Goal: Information Seeking & Learning: Learn about a topic

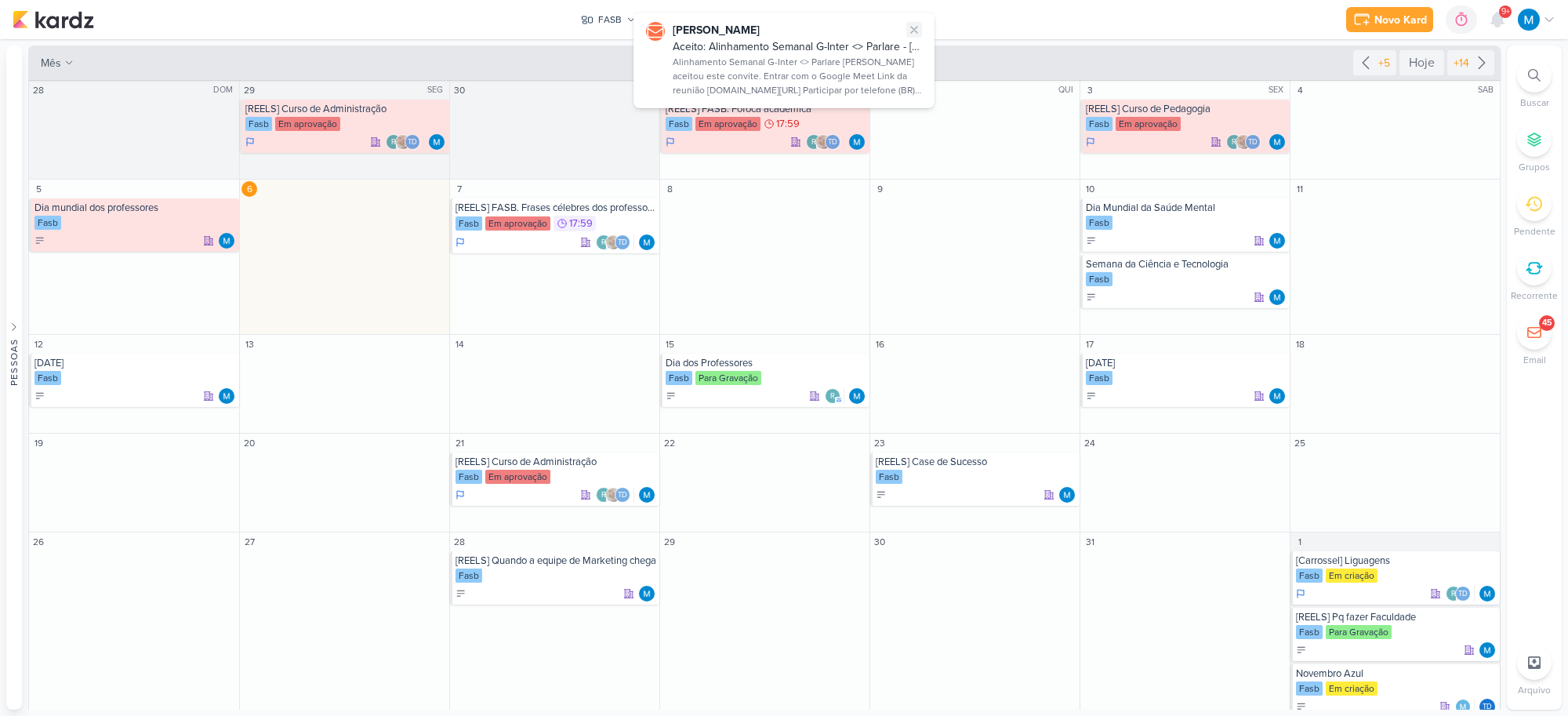
click at [922, 26] on button at bounding box center [914, 30] width 16 height 16
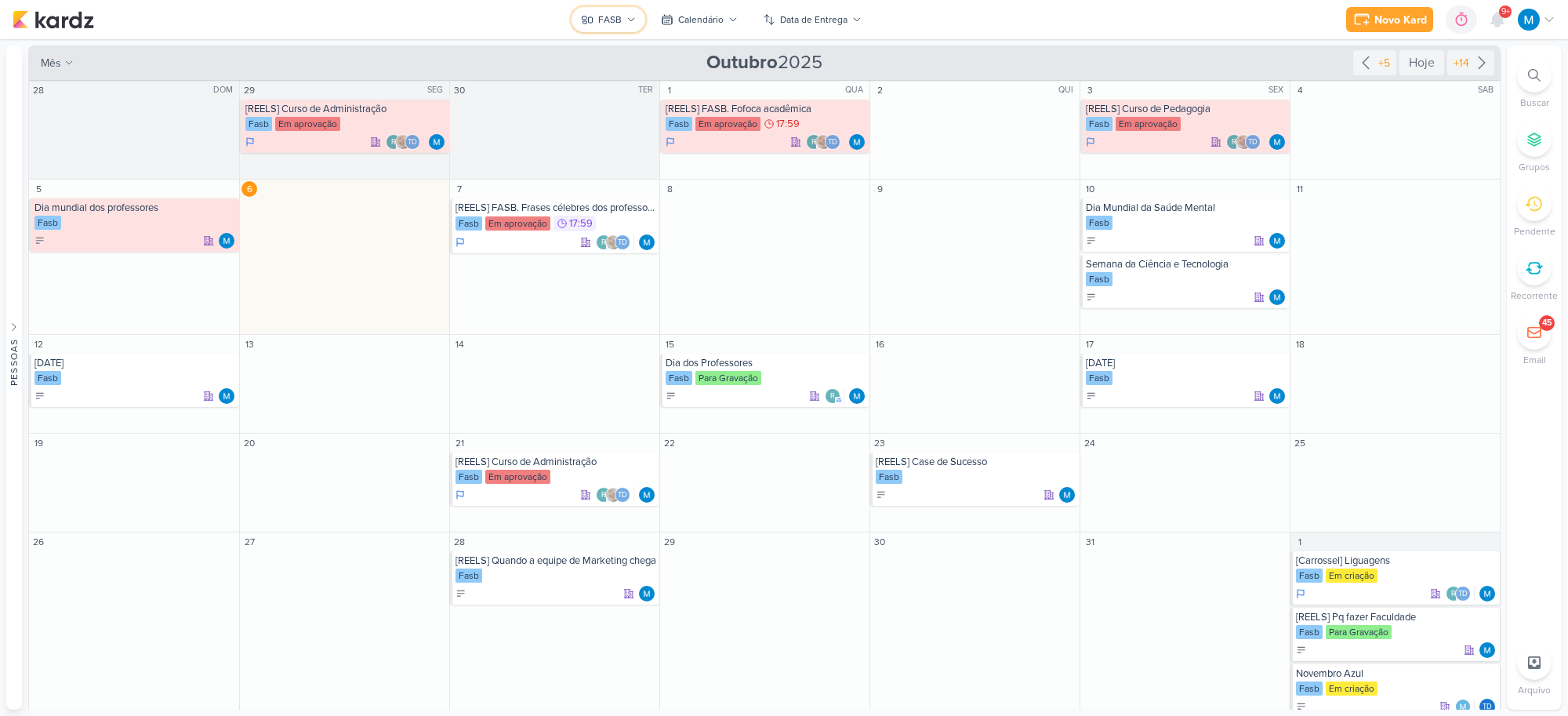
click at [612, 17] on div "FASB" at bounding box center [611, 20] width 24 height 14
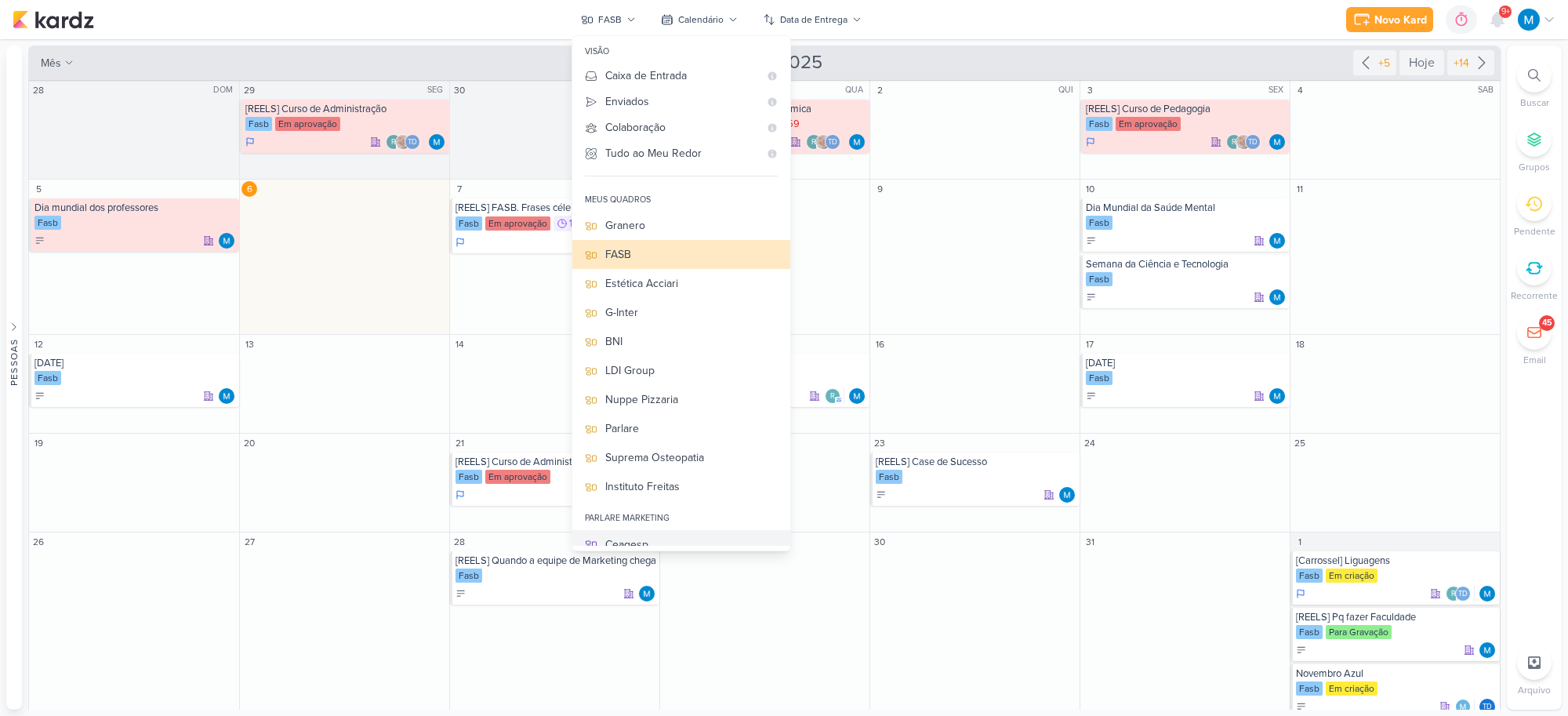
click at [643, 538] on div "Ceagesp" at bounding box center [692, 544] width 172 height 17
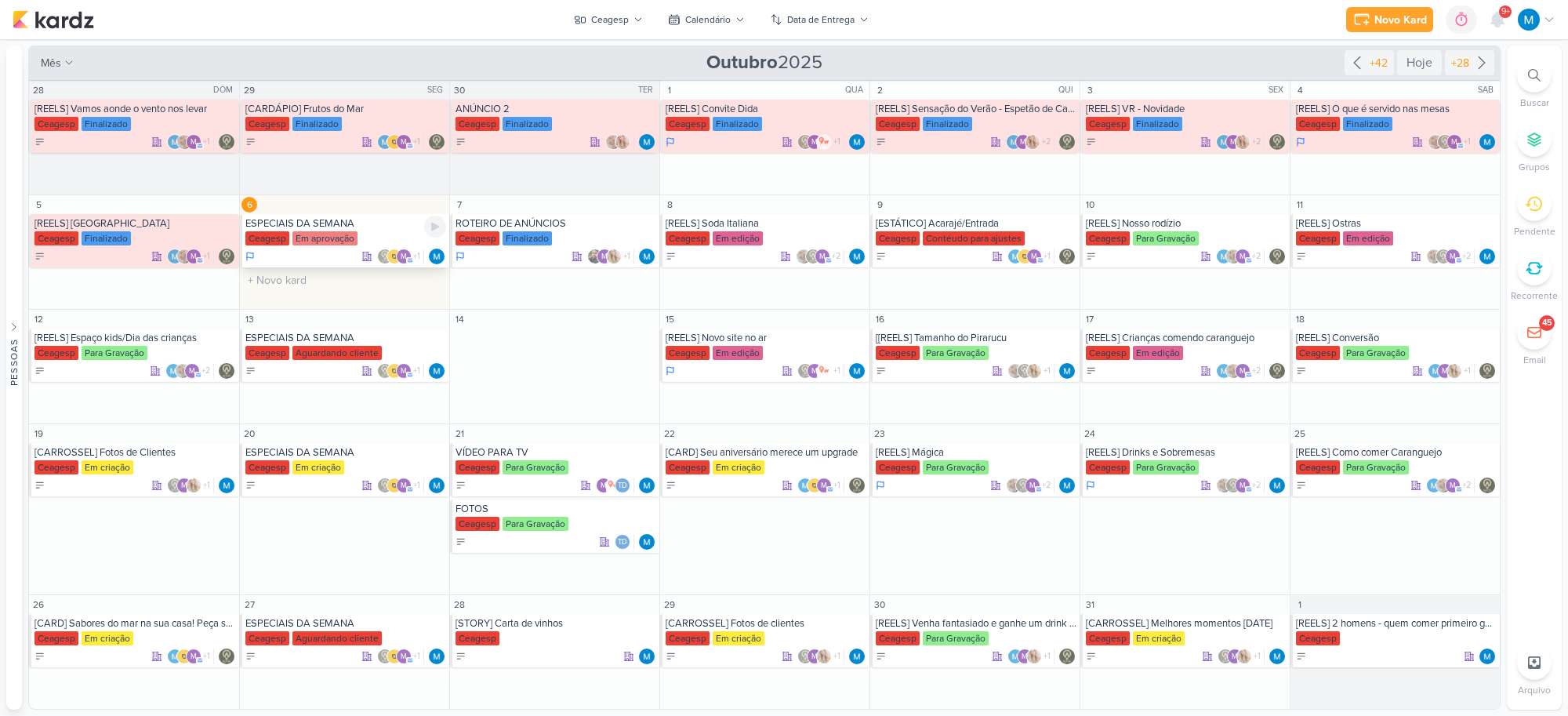
click at [337, 226] on div "ESPECIAIS DA SEMANA" at bounding box center [346, 223] width 201 height 13
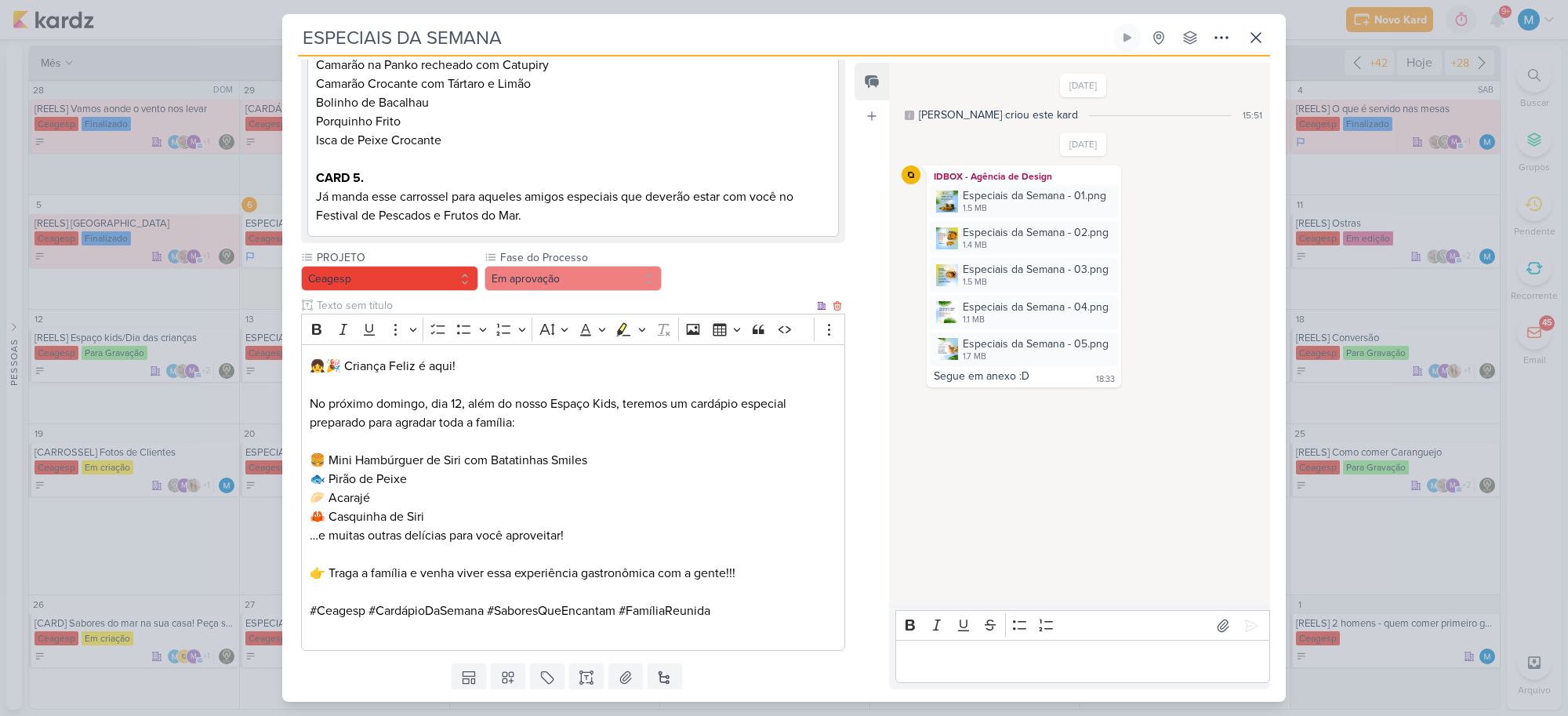
scroll to position [869, 0]
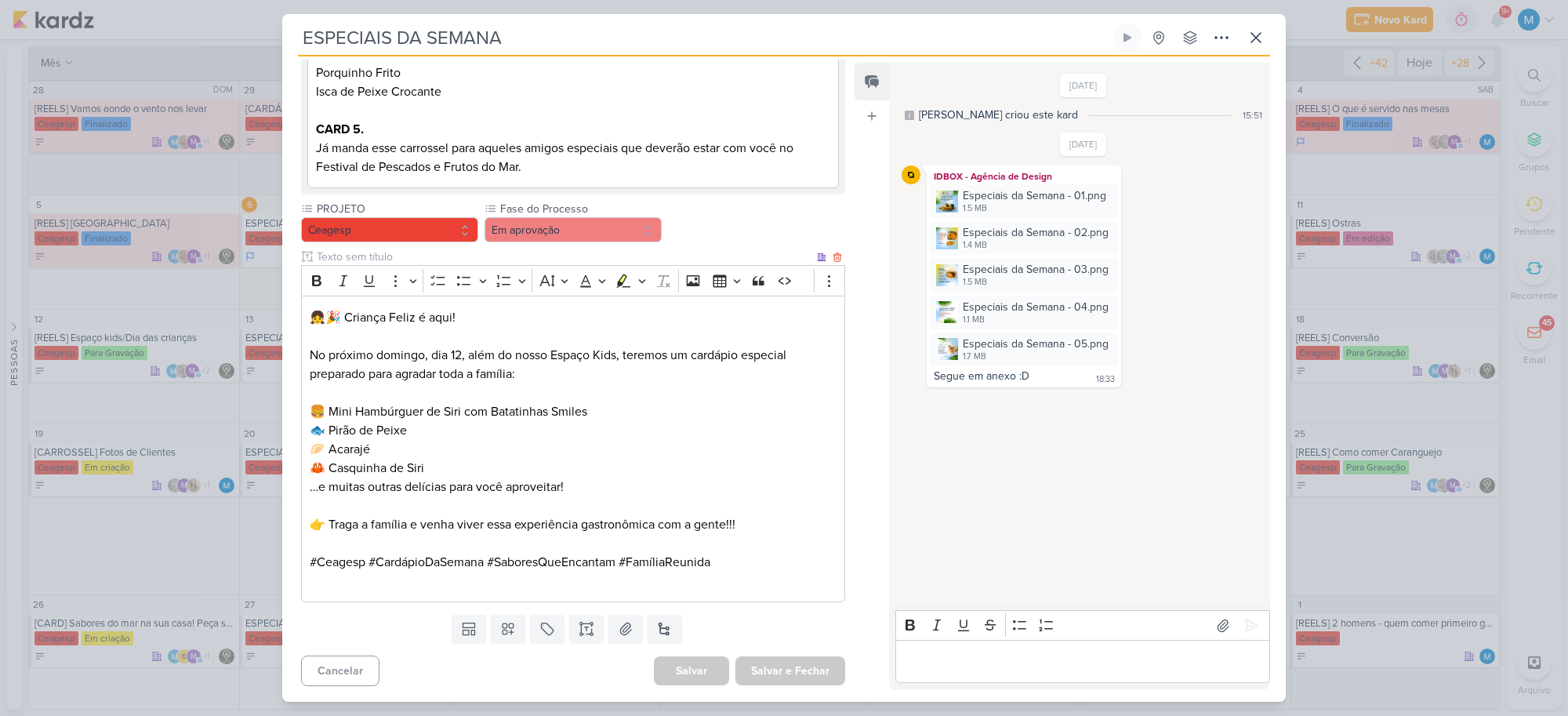
click at [570, 374] on p "No próximo domingo, dia 12, além do nosso Espaço Kids, teremos um cardápio espe…" at bounding box center [573, 355] width 527 height 57
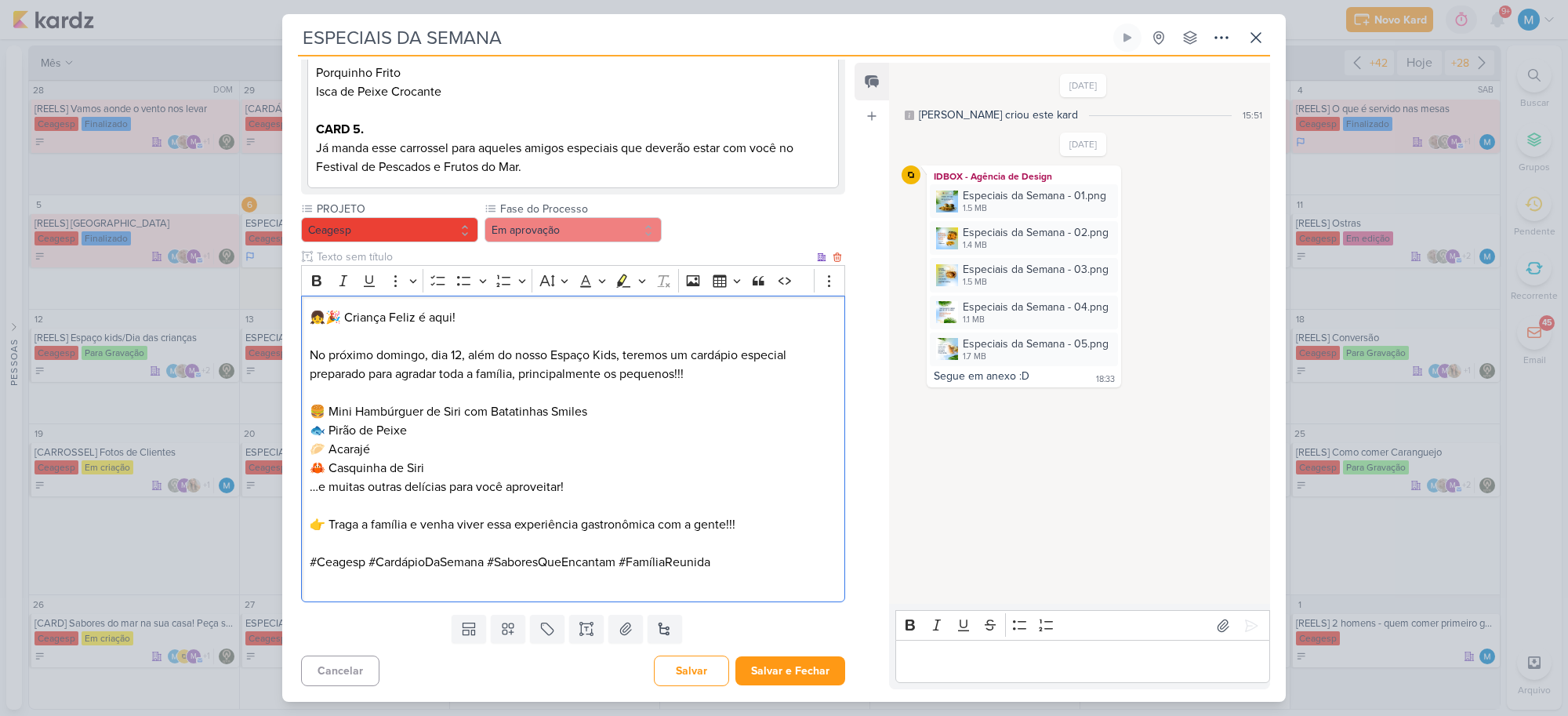
click at [452, 465] on p "🍔 Mini Hambúrguer de Siri com Batatinhas Smiles 🐟 Pirão de Peixe 🥟 Acarajé 🦀 Ca…" at bounding box center [573, 449] width 527 height 94
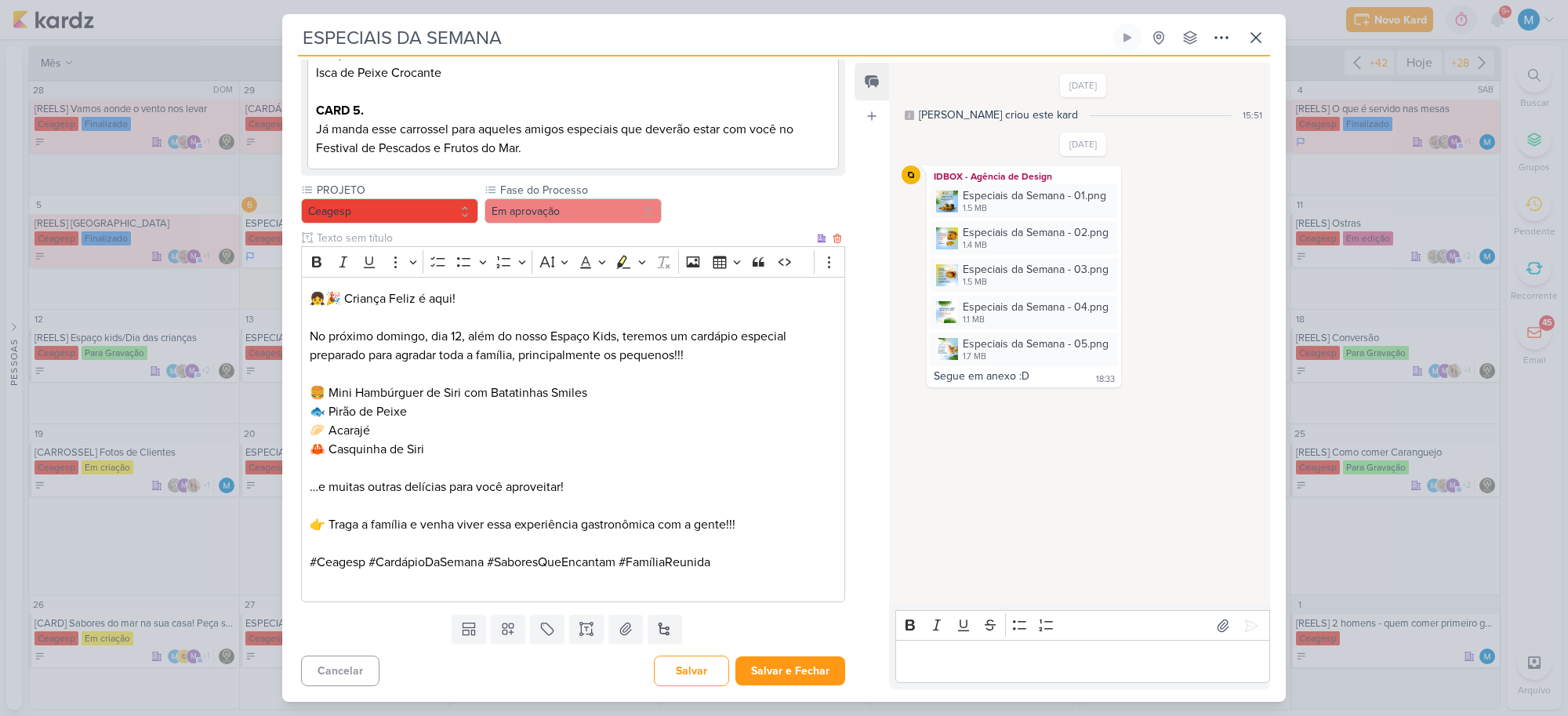
click at [337, 483] on p "⁠⁠⁠⁠⁠⁠⁠ …e muitas outras delícias para você aproveitar!" at bounding box center [573, 478] width 527 height 38
drag, startPoint x: 400, startPoint y: 505, endPoint x: 282, endPoint y: 513, distance: 118.3
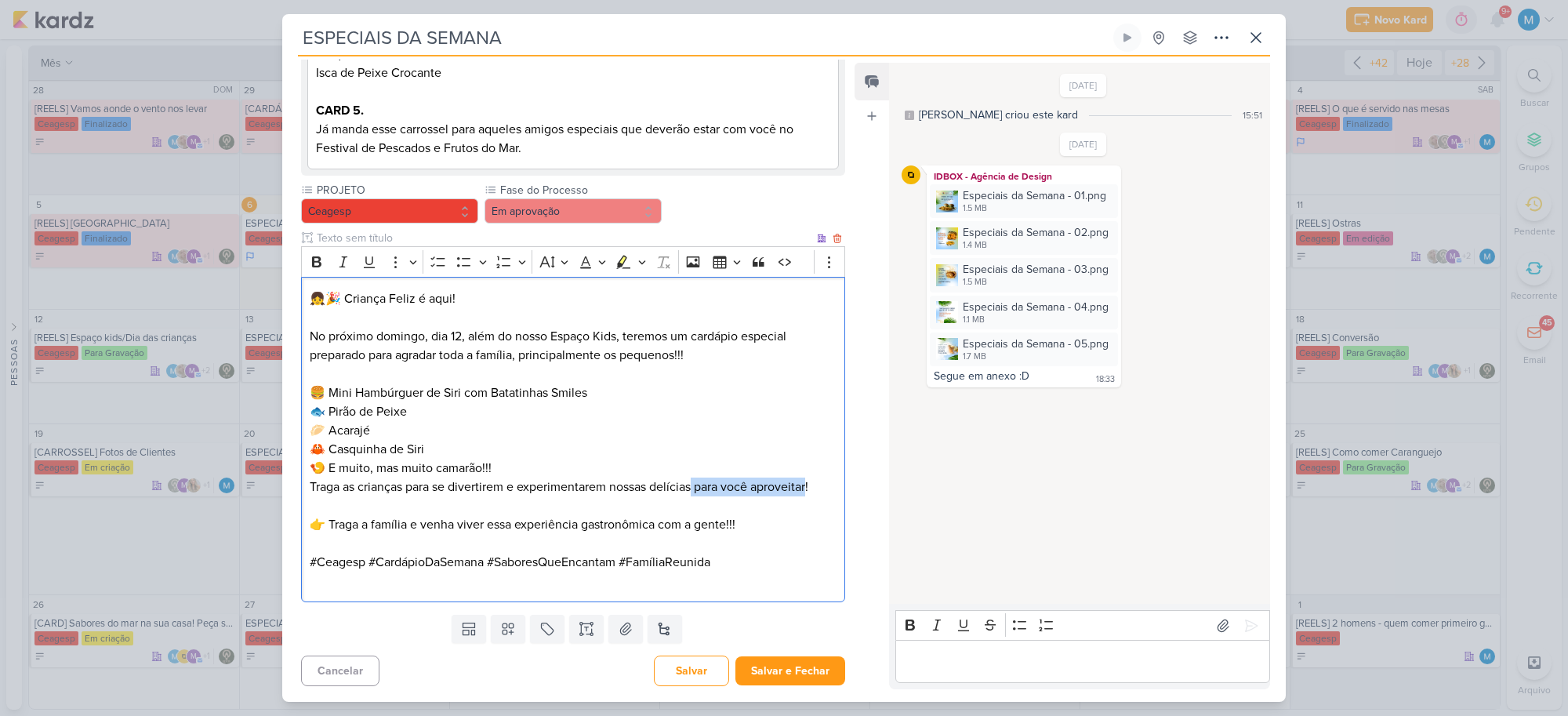
drag, startPoint x: 698, startPoint y: 505, endPoint x: 812, endPoint y: 498, distance: 114.2
click at [812, 497] on p "🍤 E muito, mas muito camarão!!! Traga as crianças para se divertirem e experime…" at bounding box center [573, 478] width 527 height 38
drag, startPoint x: 326, startPoint y: 546, endPoint x: 304, endPoint y: 542, distance: 22.4
click at [304, 542] on div "👧🎉 Criança Feliz é aqui! No próximo domingo, dia 12, além do nosso Espaço Kids,…" at bounding box center [573, 439] width 544 height 325
click at [306, 504] on div "👧🎉 Criança Feliz é aqui! No próximo domingo, dia 12, além do nosso Espaço Kids,…" at bounding box center [573, 439] width 544 height 325
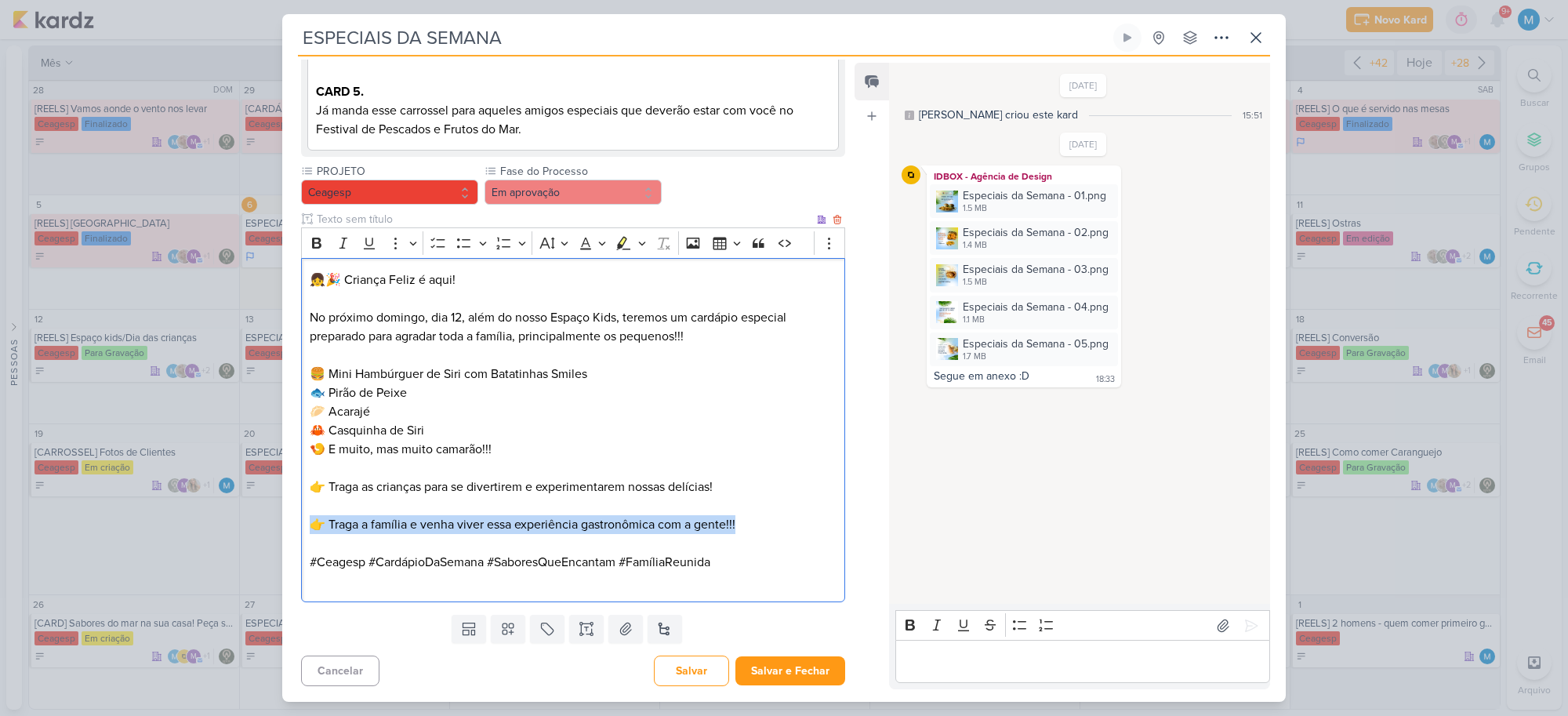
drag, startPoint x: 760, startPoint y: 554, endPoint x: 306, endPoint y: 559, distance: 454.0
click at [306, 559] on div "👧🎉 Criança Feliz é aqui! No próximo domingo, dia 12, além do nosso Espaço Kids,…" at bounding box center [573, 429] width 544 height 344
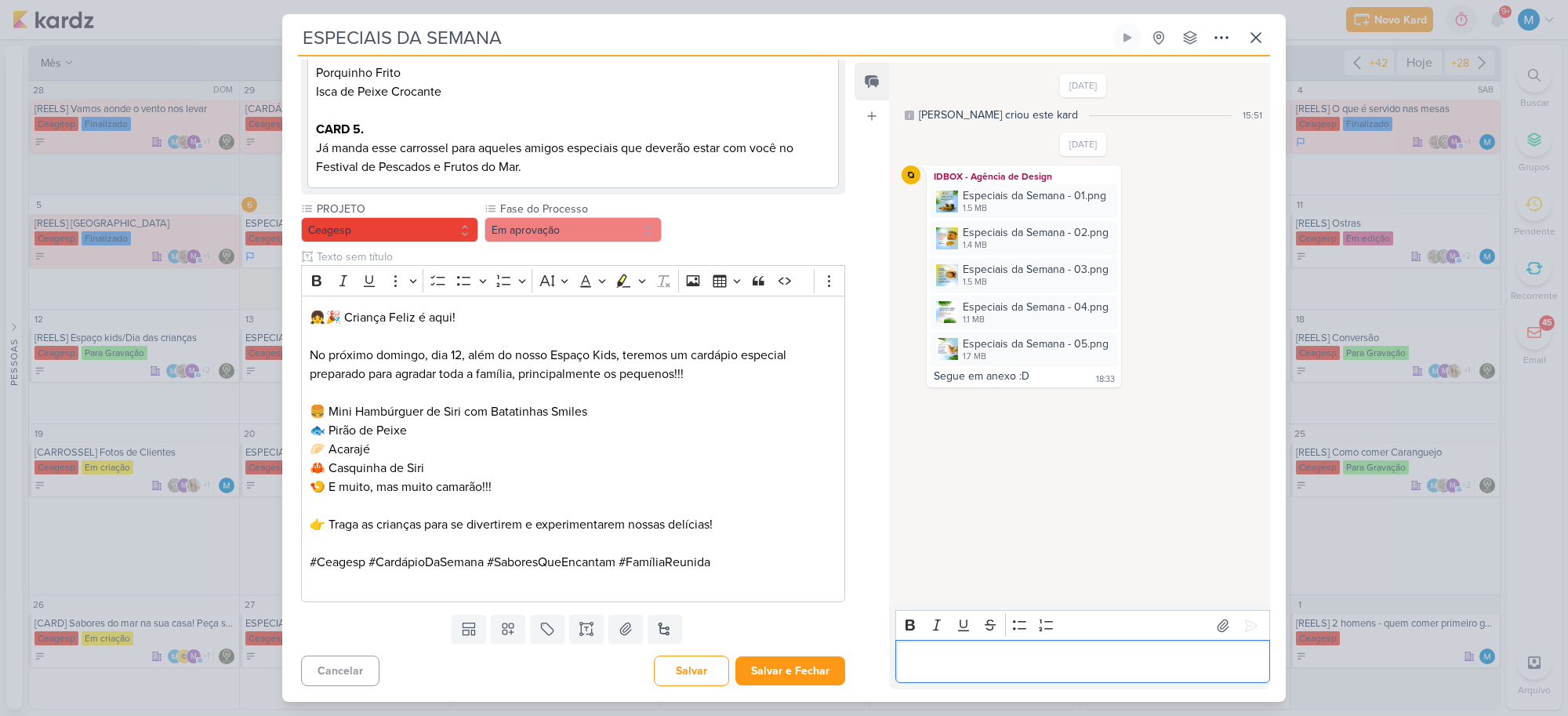
click at [996, 586] on div "Editor editing area: main" at bounding box center [1082, 662] width 375 height 44
click at [1246, 586] on icon at bounding box center [1252, 626] width 12 height 12
click at [1020, 586] on div "Editor editing area: main" at bounding box center [1082, 662] width 375 height 44
click at [822, 586] on button "Salvar e Fechar" at bounding box center [790, 670] width 110 height 29
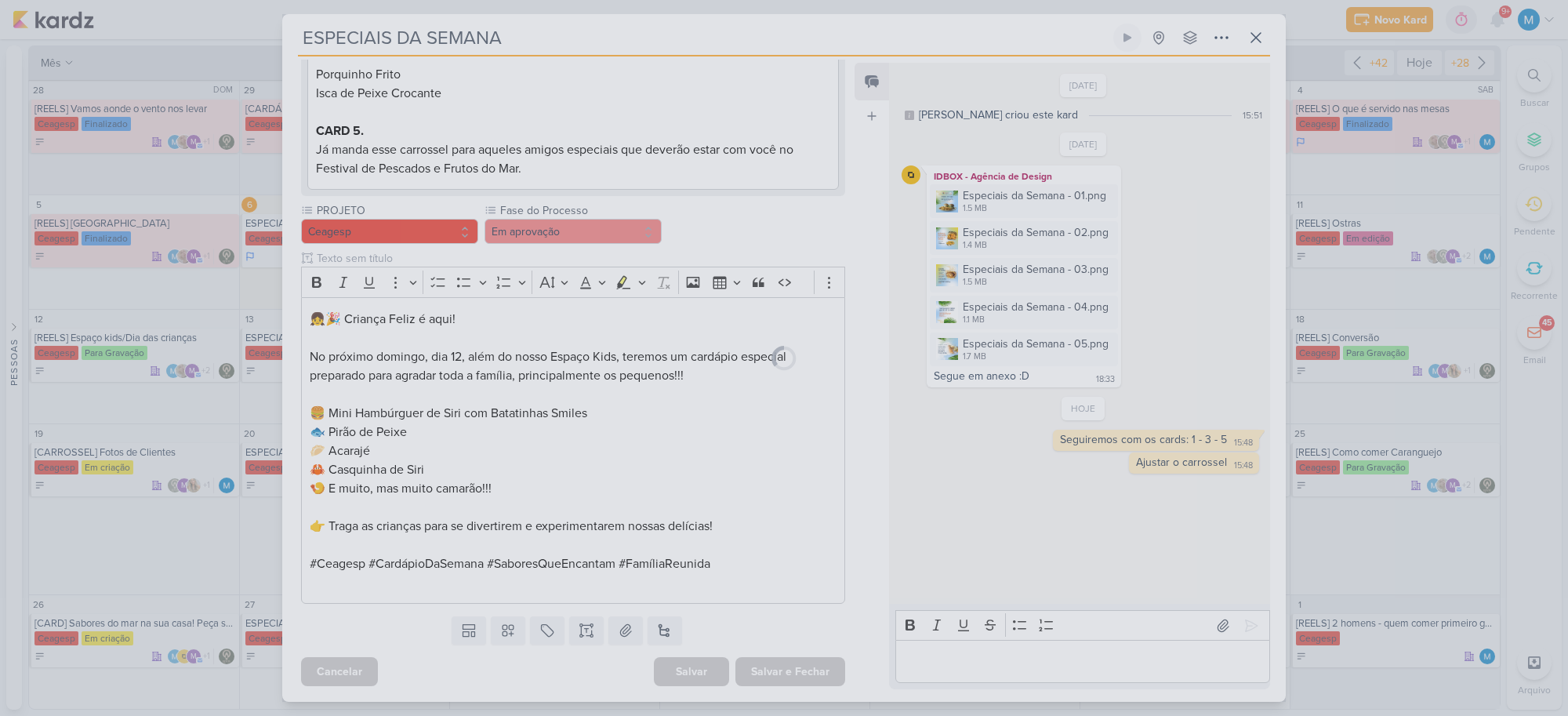
scroll to position [867, 0]
